Goal: Information Seeking & Learning: Check status

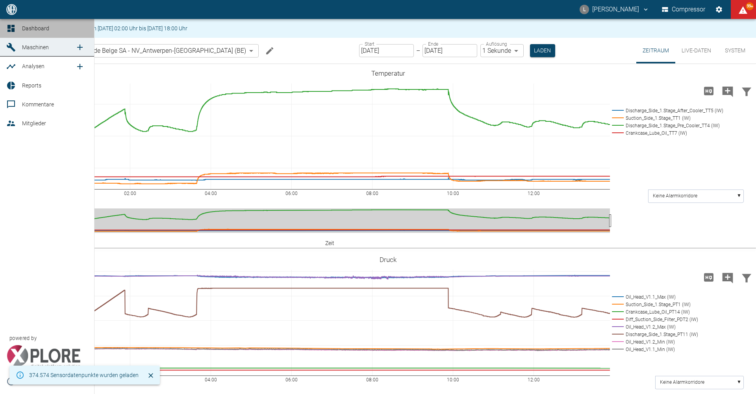
click at [17, 30] on div at bounding box center [12, 28] width 12 height 9
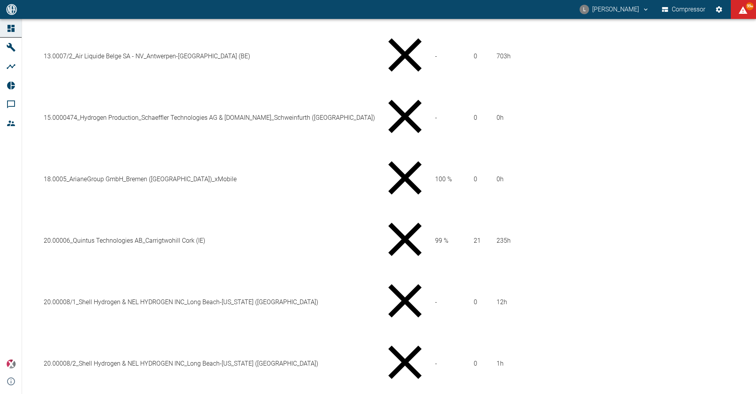
scroll to position [562, 0]
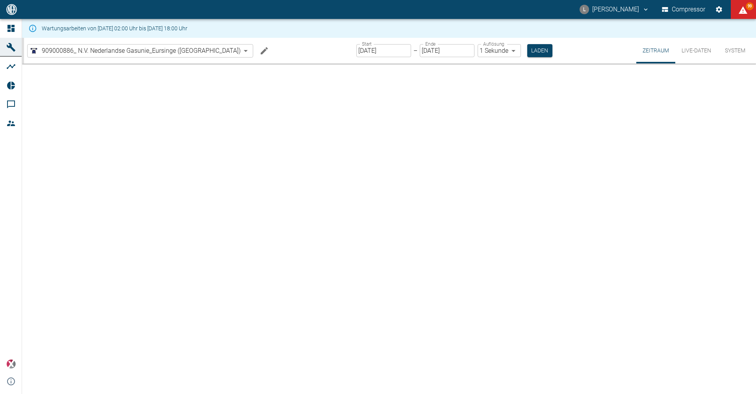
type input "2min"
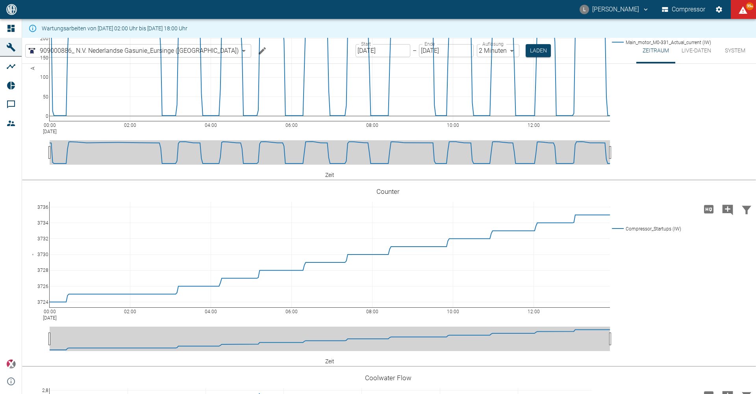
scroll to position [1379, 0]
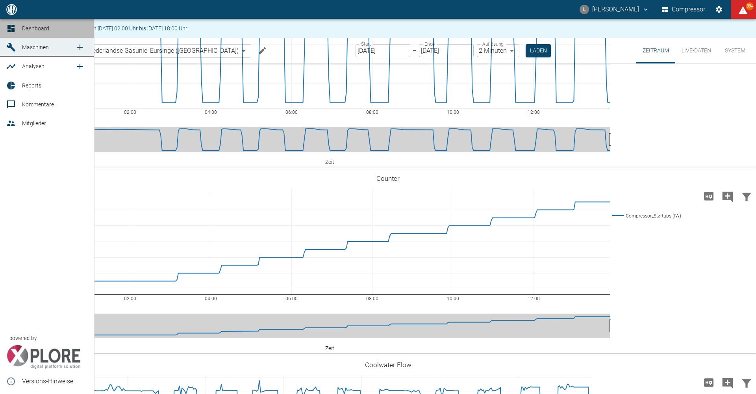
click at [13, 29] on icon at bounding box center [10, 28] width 7 height 7
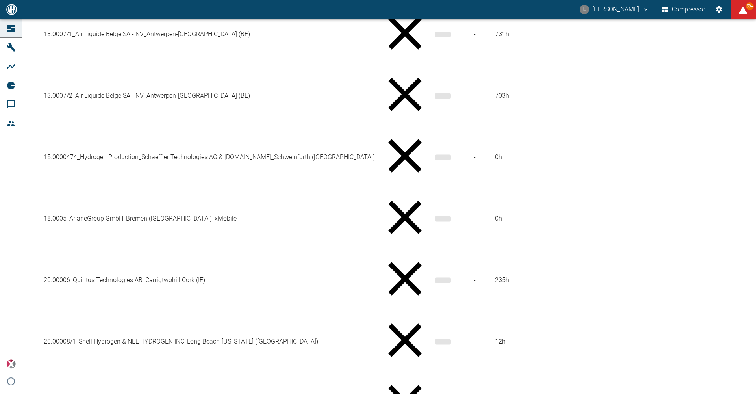
scroll to position [562, 0]
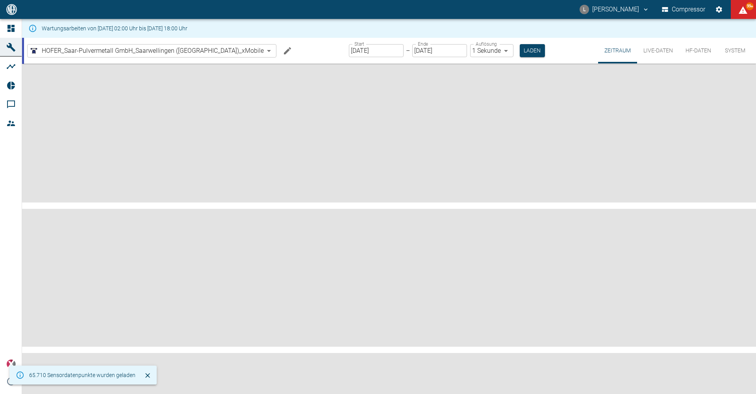
drag, startPoint x: 176, startPoint y: 12, endPoint x: -211, endPoint y: 18, distance: 386.9
click at [0, 18] on html "L Luca Corigliano Compressor 99+ Dashboard Maschinen Analysen Reports Kommentar…" at bounding box center [378, 197] width 756 height 394
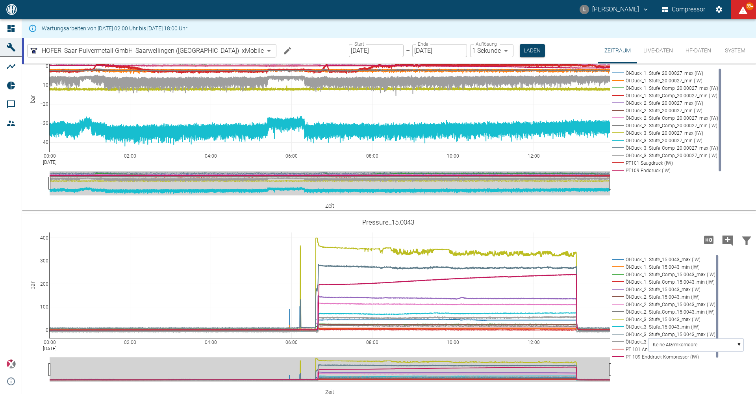
scroll to position [591, 0]
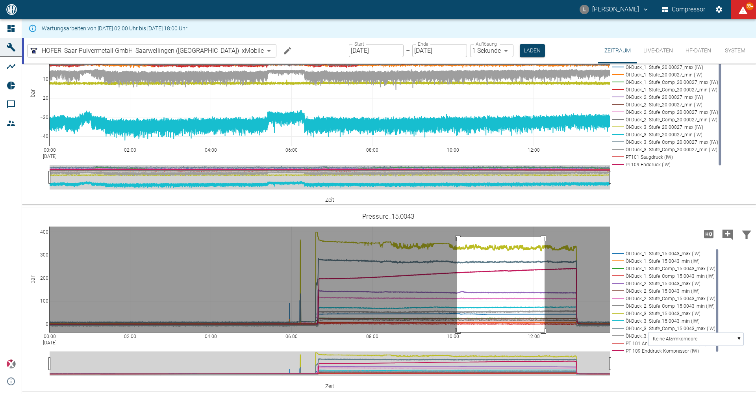
drag, startPoint x: 457, startPoint y: 249, endPoint x: 545, endPoint y: 345, distance: 130.5
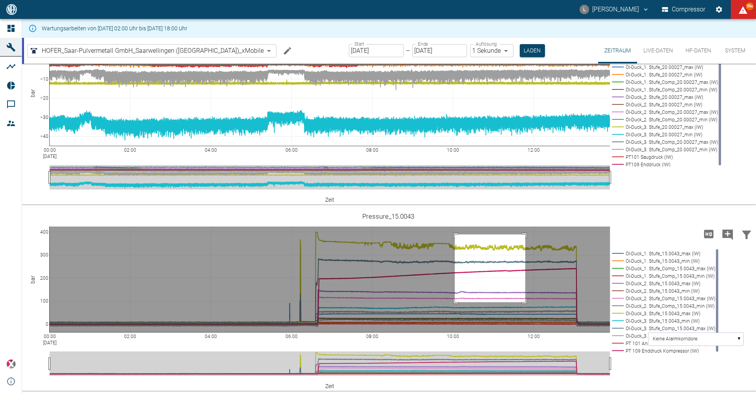
drag, startPoint x: 455, startPoint y: 246, endPoint x: 525, endPoint y: 314, distance: 97.8
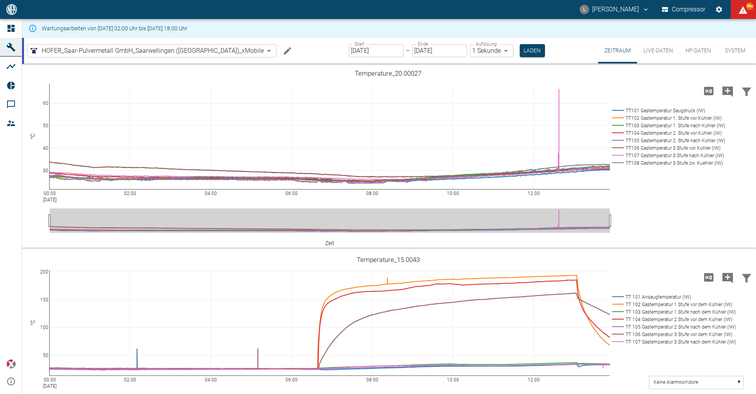
scroll to position [591, 0]
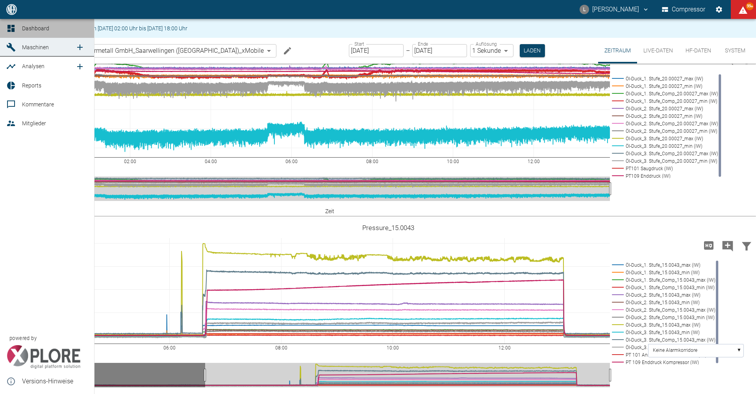
click at [18, 27] on div at bounding box center [12, 28] width 12 height 9
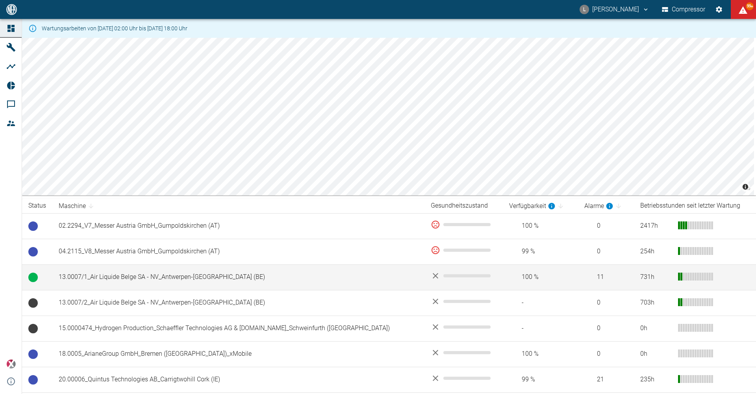
click at [164, 269] on td "13.0007/1_Air Liquide Belge SA - NV_Antwerpen-[GEOGRAPHIC_DATA] (BE)" at bounding box center [238, 277] width 372 height 26
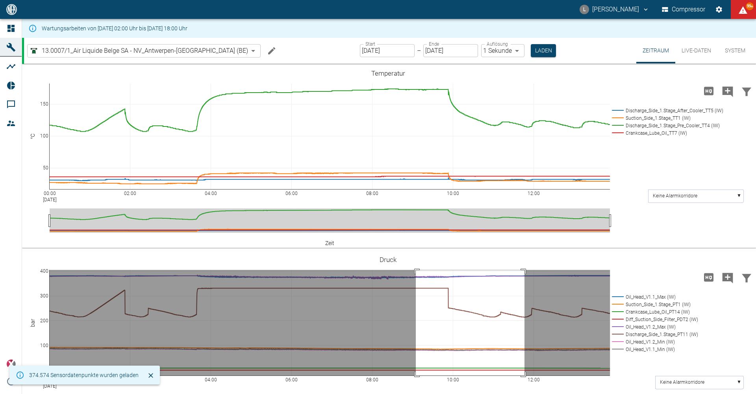
drag, startPoint x: 416, startPoint y: 270, endPoint x: 525, endPoint y: 398, distance: 167.7
click at [525, 394] on html "L Luca Corigliano Compressor 99+ Dashboard Maschinen Analysen Reports Kommentar…" at bounding box center [378, 197] width 756 height 394
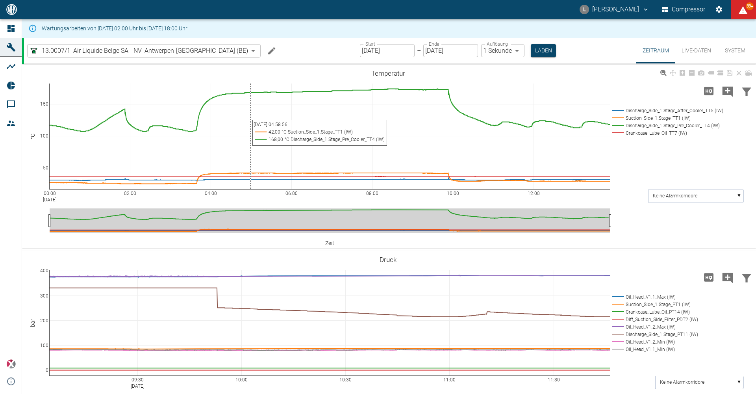
drag, startPoint x: 200, startPoint y: 69, endPoint x: 251, endPoint y: 92, distance: 55.9
click at [251, 92] on div "00:00 Aug 14, 2025 02:00 04:00 06:00 08:00 10:00 12:00 50 100 150 Discharge_Sid…" at bounding box center [388, 156] width 732 height 177
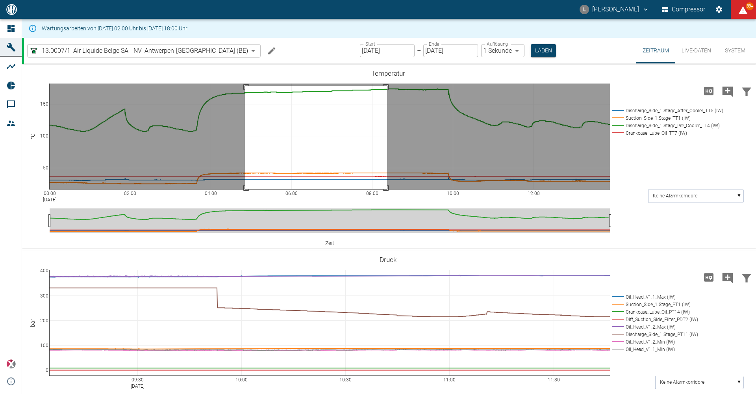
drag, startPoint x: 245, startPoint y: 86, endPoint x: 392, endPoint y: 250, distance: 220.1
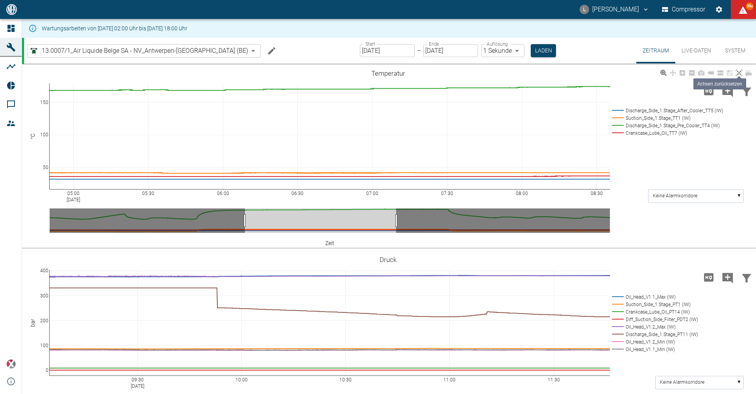
click at [737, 73] on icon at bounding box center [739, 73] width 6 height 6
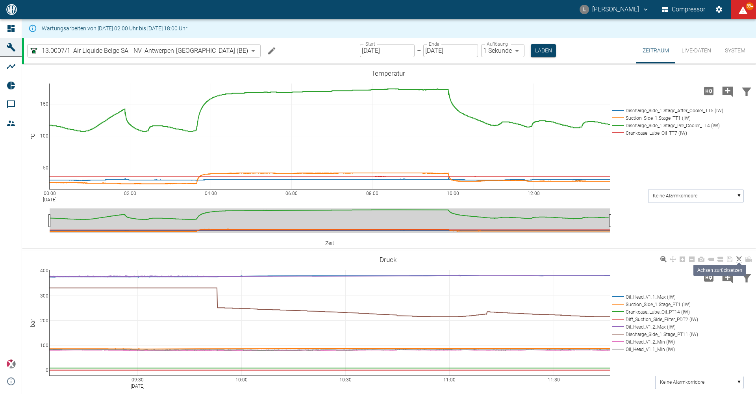
click at [739, 260] on icon at bounding box center [739, 259] width 6 height 6
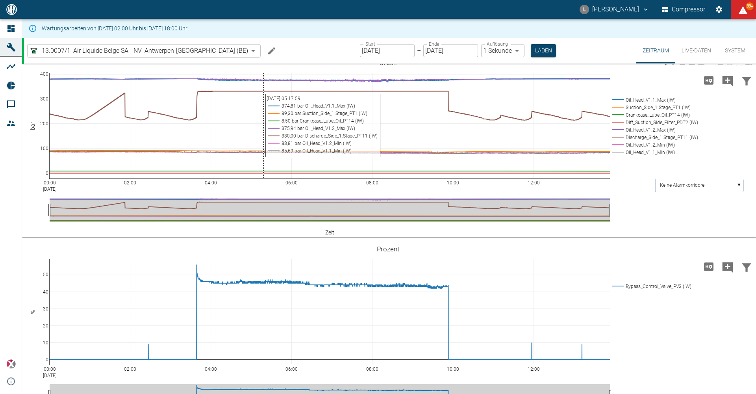
scroll to position [230, 0]
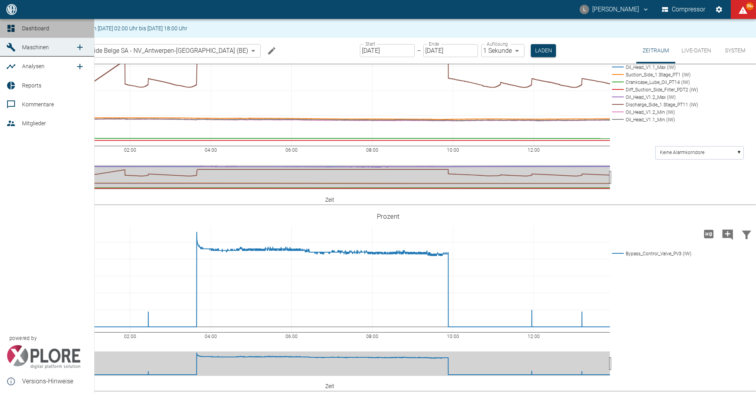
click at [3, 26] on link "Dashboard" at bounding box center [47, 28] width 94 height 19
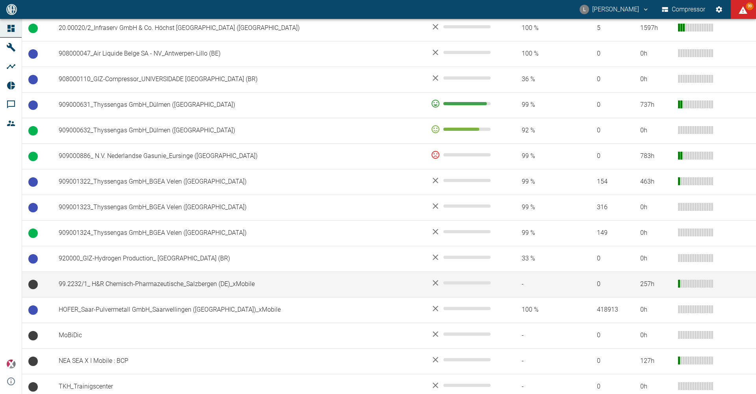
scroll to position [562, 0]
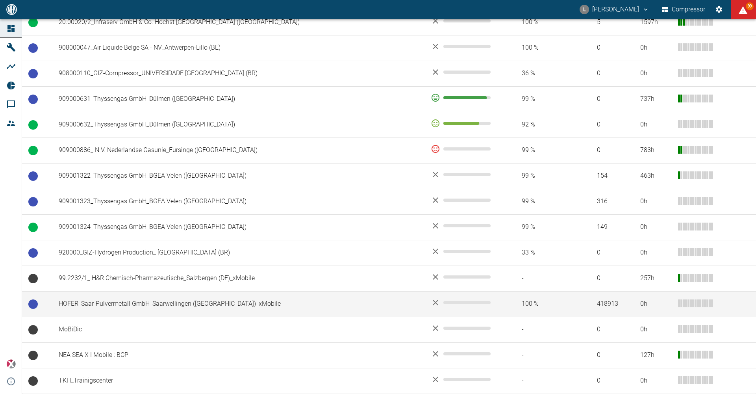
click at [175, 309] on td "HOFER_Saar-Pulvermetall GmbH_Saarwellingen ([GEOGRAPHIC_DATA])_xMobile" at bounding box center [238, 304] width 372 height 26
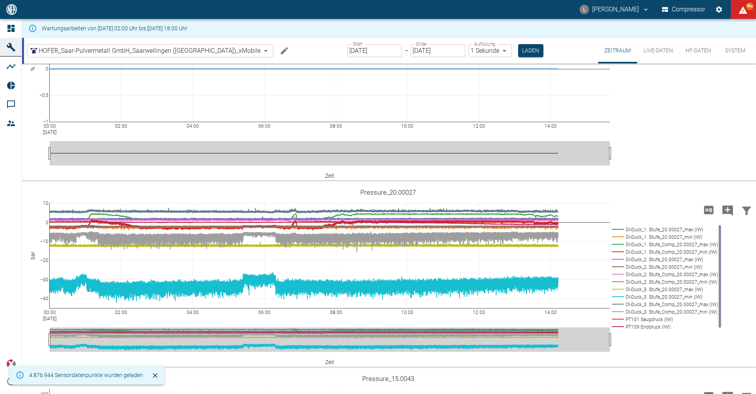
scroll to position [591, 0]
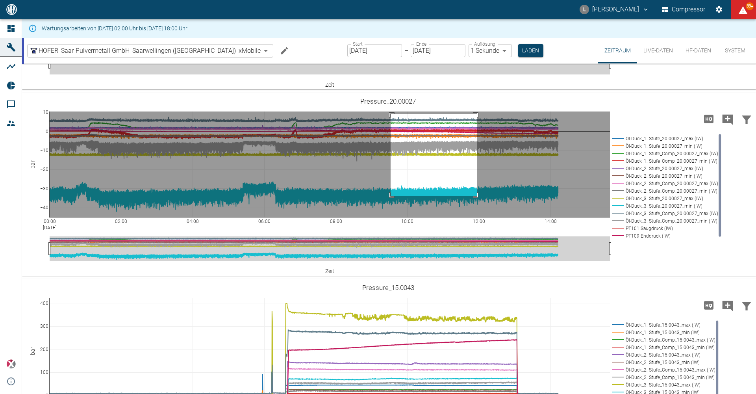
drag, startPoint x: 391, startPoint y: 240, endPoint x: 477, endPoint y: 323, distance: 119.2
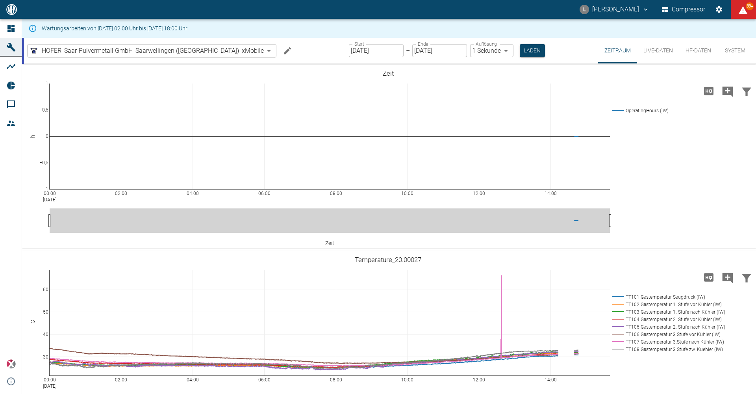
scroll to position [591, 0]
